Goal: Task Accomplishment & Management: Use online tool/utility

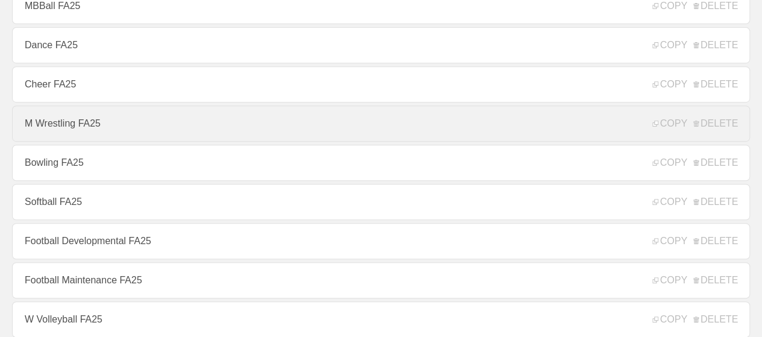
scroll to position [241, 0]
click at [86, 122] on link "M Wrestling FA25" at bounding box center [381, 123] width 738 height 36
type textarea "x"
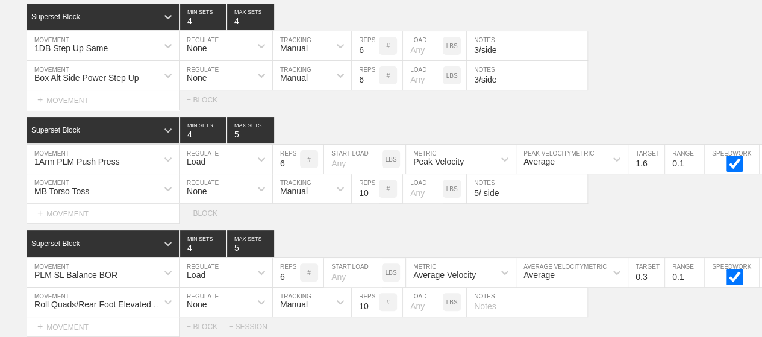
scroll to position [9346, 0]
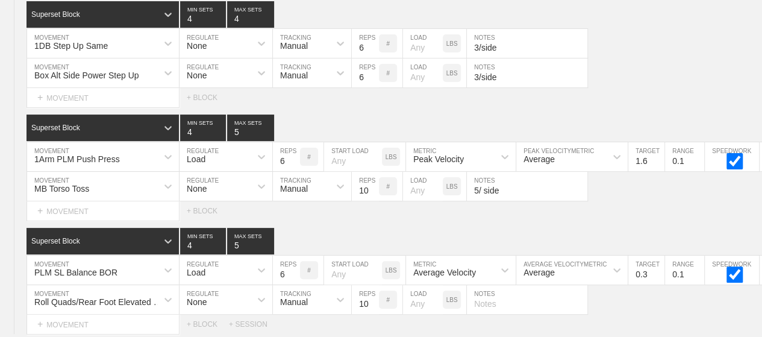
click at [368, 172] on input "10" at bounding box center [365, 186] width 27 height 29
type input "16"
click at [472, 172] on input "5/ side" at bounding box center [527, 186] width 121 height 29
type input "8/side"
click at [505, 115] on div "Superset Block 4 MIN SETS 5 MAX SETS" at bounding box center [395, 128] width 736 height 27
